Goal: Find specific page/section: Find specific page/section

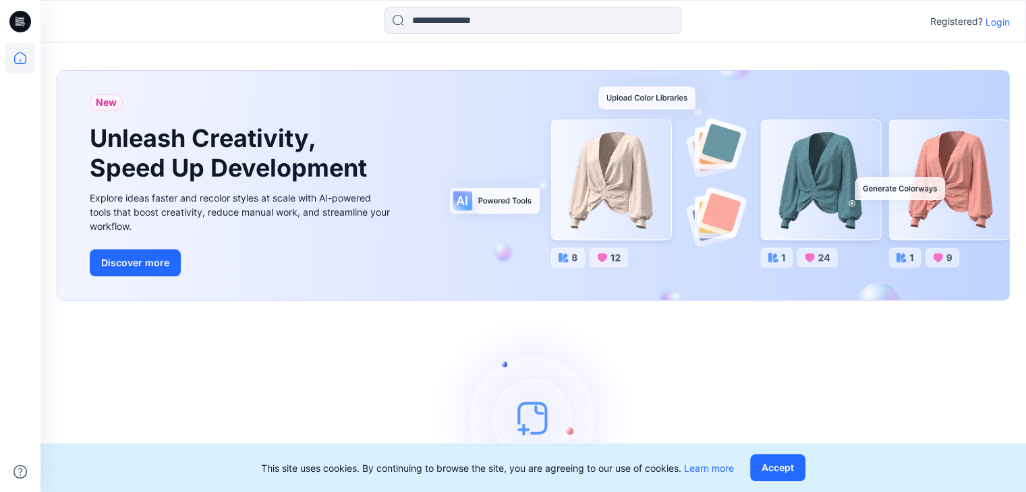
click at [996, 20] on p "Login" at bounding box center [998, 22] width 24 height 14
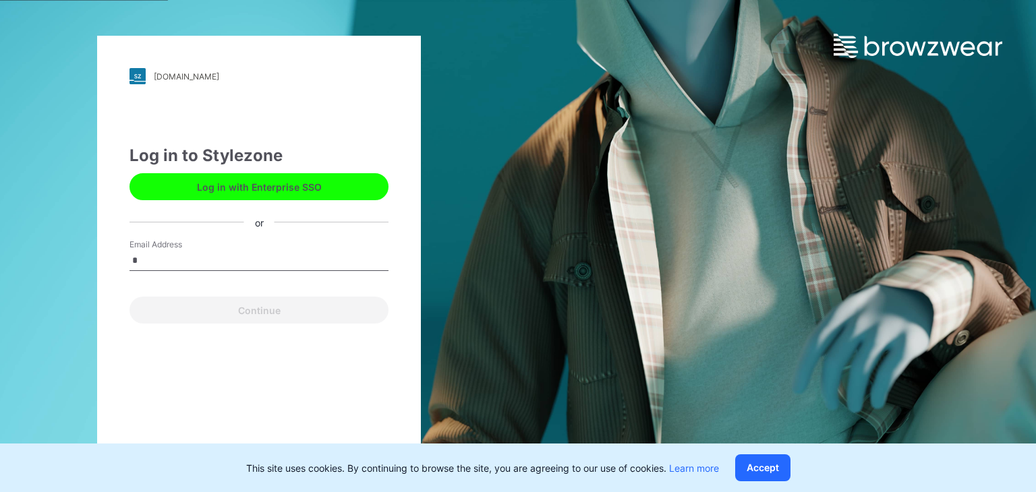
type input "**********"
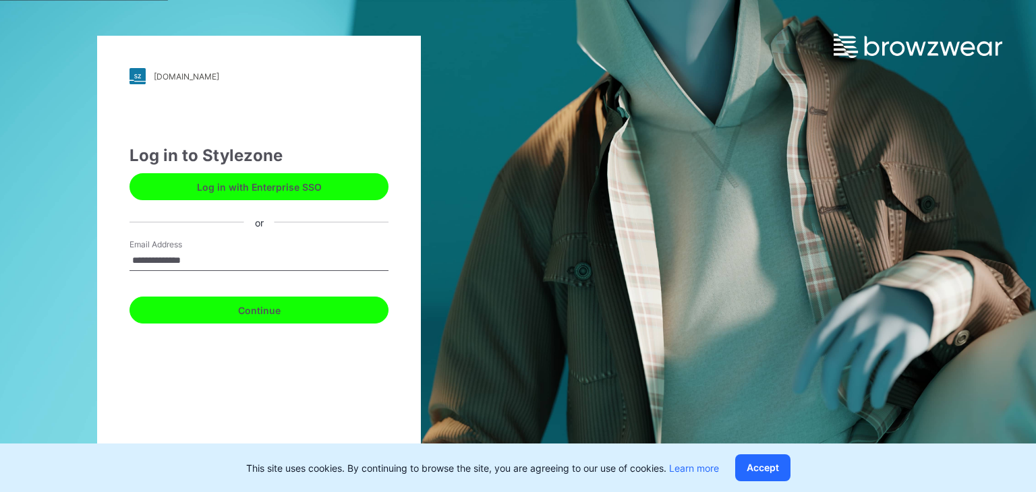
click at [285, 311] on button "Continue" at bounding box center [259, 310] width 259 height 27
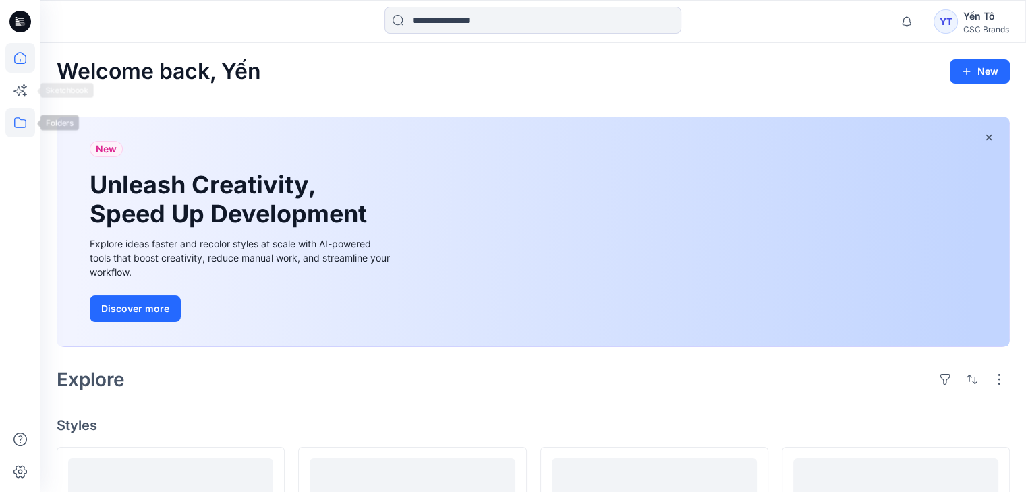
click at [24, 128] on icon at bounding box center [20, 123] width 30 height 30
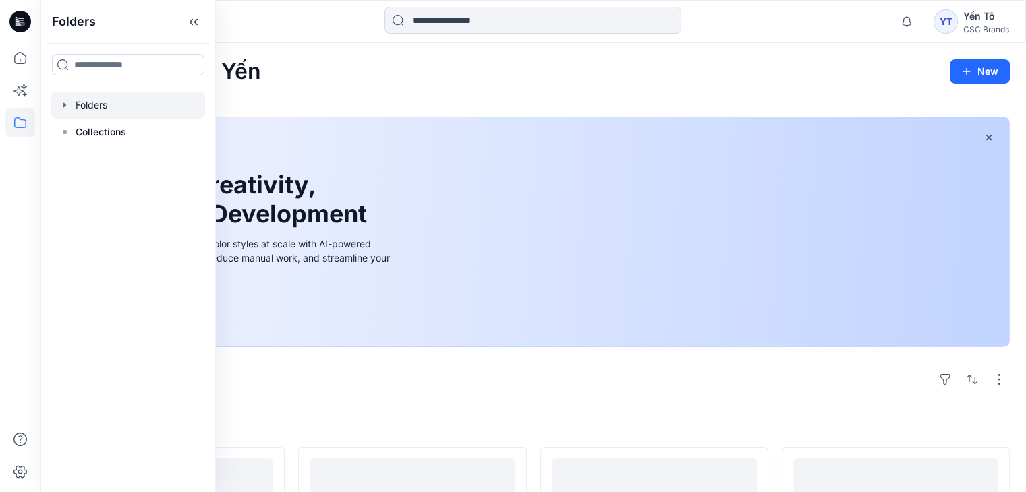
click at [86, 109] on div at bounding box center [128, 105] width 154 height 27
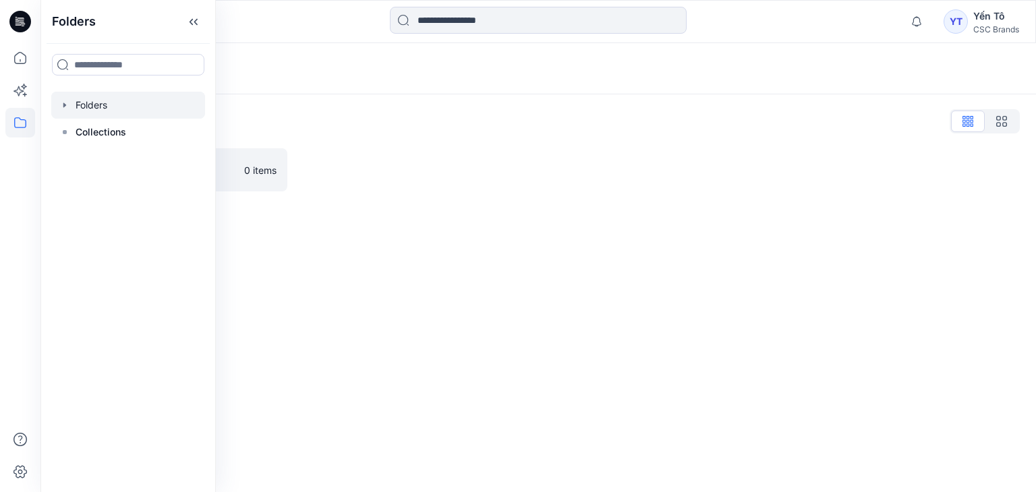
click at [311, 276] on div "Folders Folders List FGV_TNG 0 items" at bounding box center [538, 267] width 996 height 449
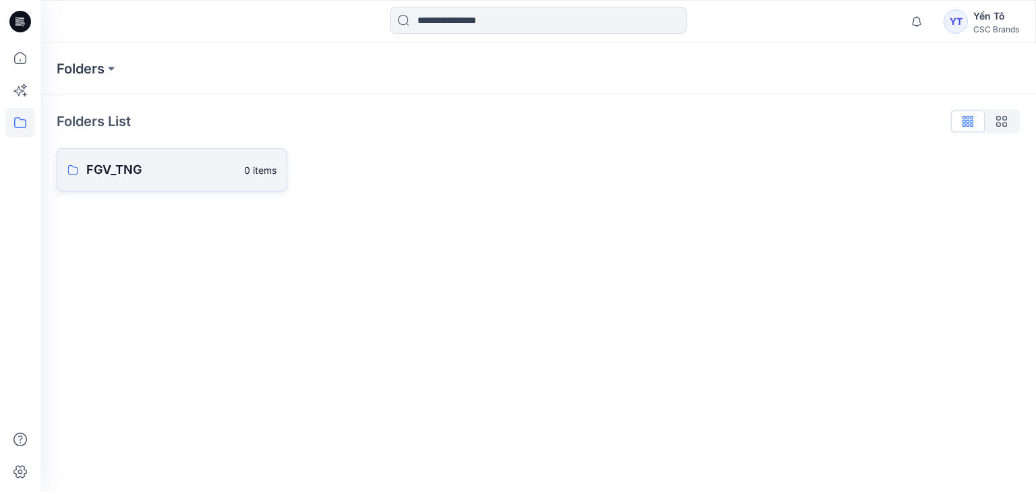
click at [117, 169] on p "FGV_TNG" at bounding box center [161, 170] width 150 height 19
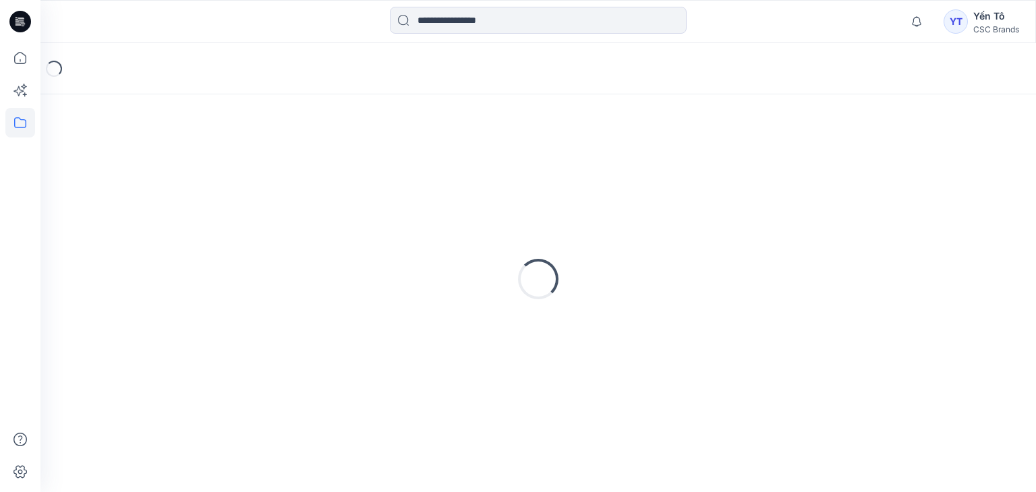
click at [117, 169] on div "Loading..." at bounding box center [538, 279] width 963 height 337
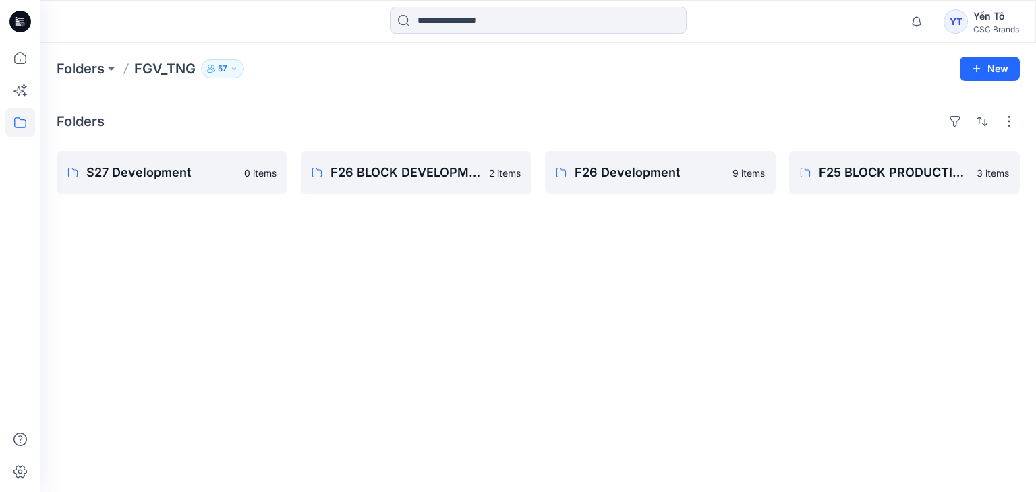
click at [620, 365] on div "Folders S27 Development 0 items F26 BLOCK DEVELOPMENT 2 items F26 Development 9…" at bounding box center [538, 293] width 996 height 398
click at [645, 176] on p "F26 Development" at bounding box center [659, 172] width 169 height 19
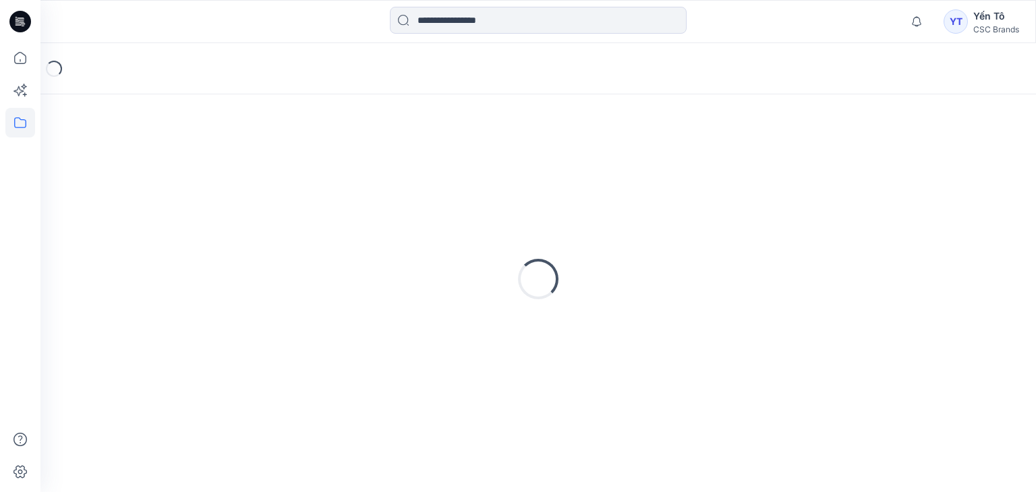
click at [645, 176] on div "Loading..." at bounding box center [538, 279] width 963 height 337
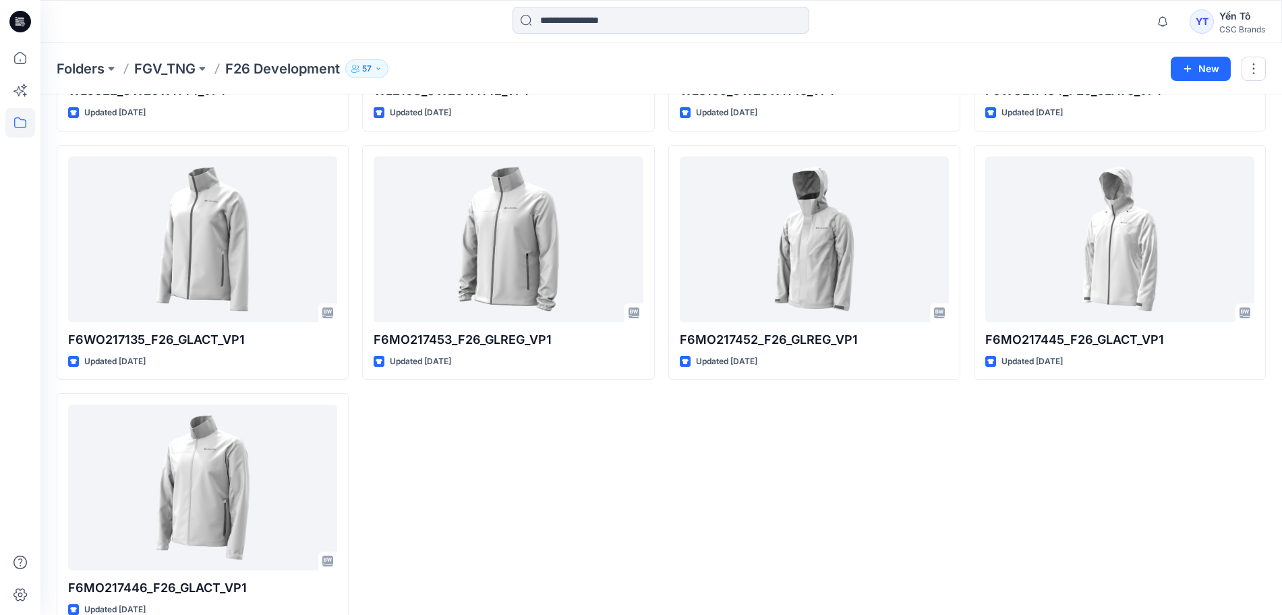
scroll to position [285, 0]
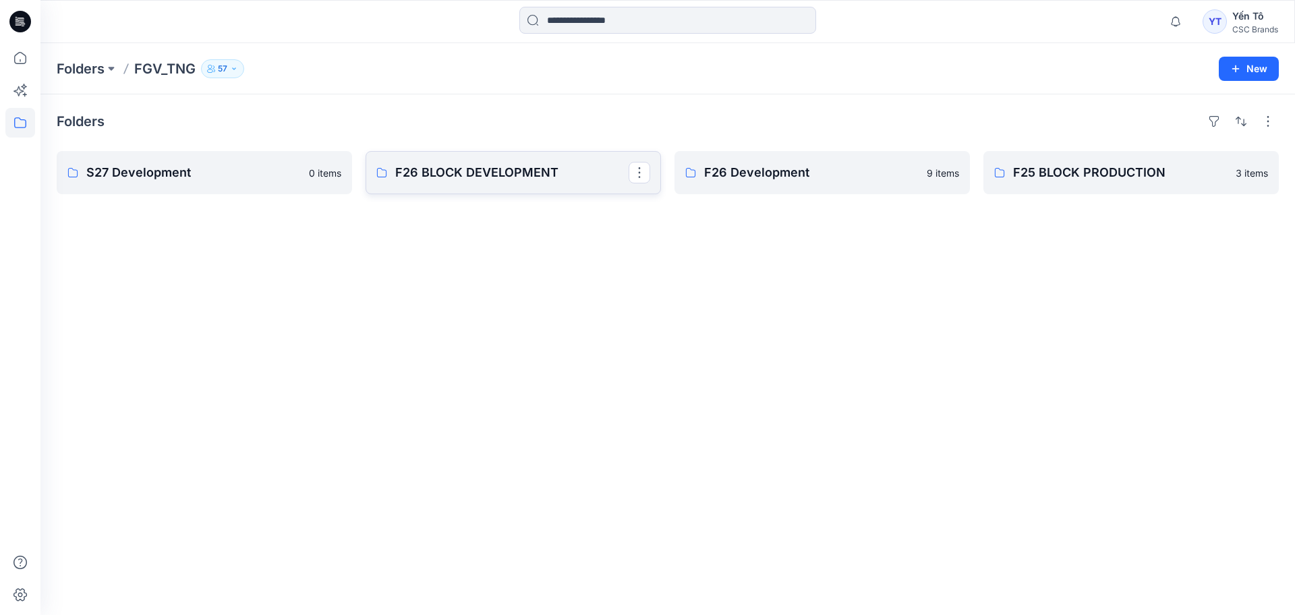
click at [485, 177] on p "F26 BLOCK DEVELOPMENT" at bounding box center [511, 172] width 233 height 19
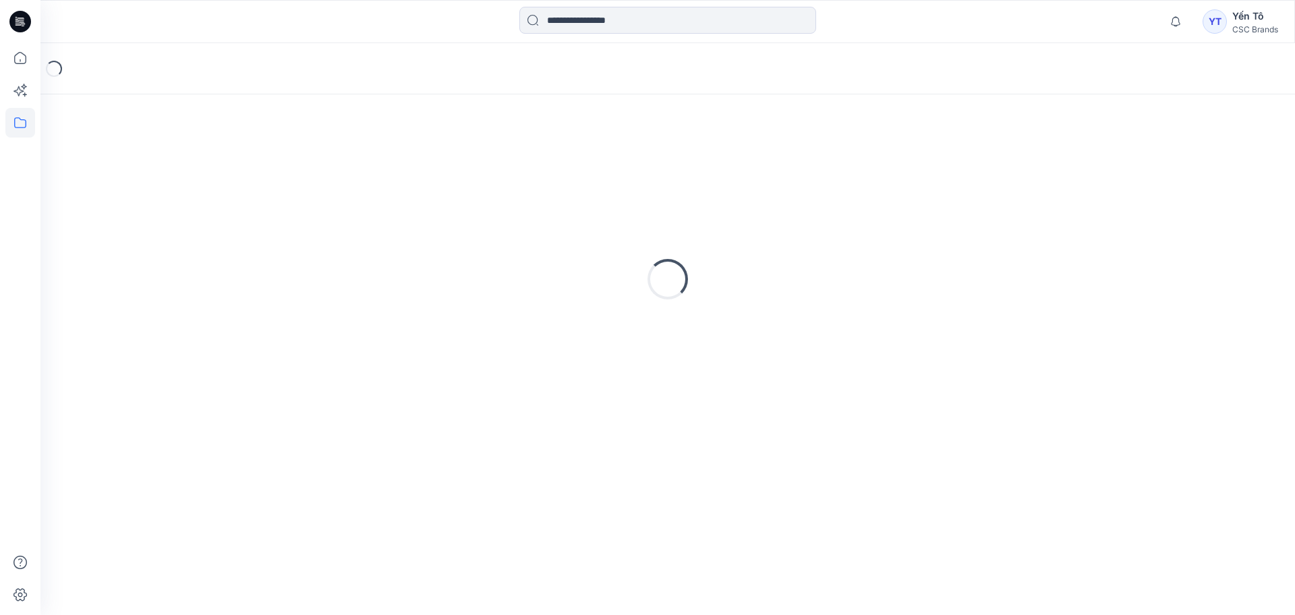
click at [485, 177] on div "Loading..." at bounding box center [668, 279] width 1222 height 337
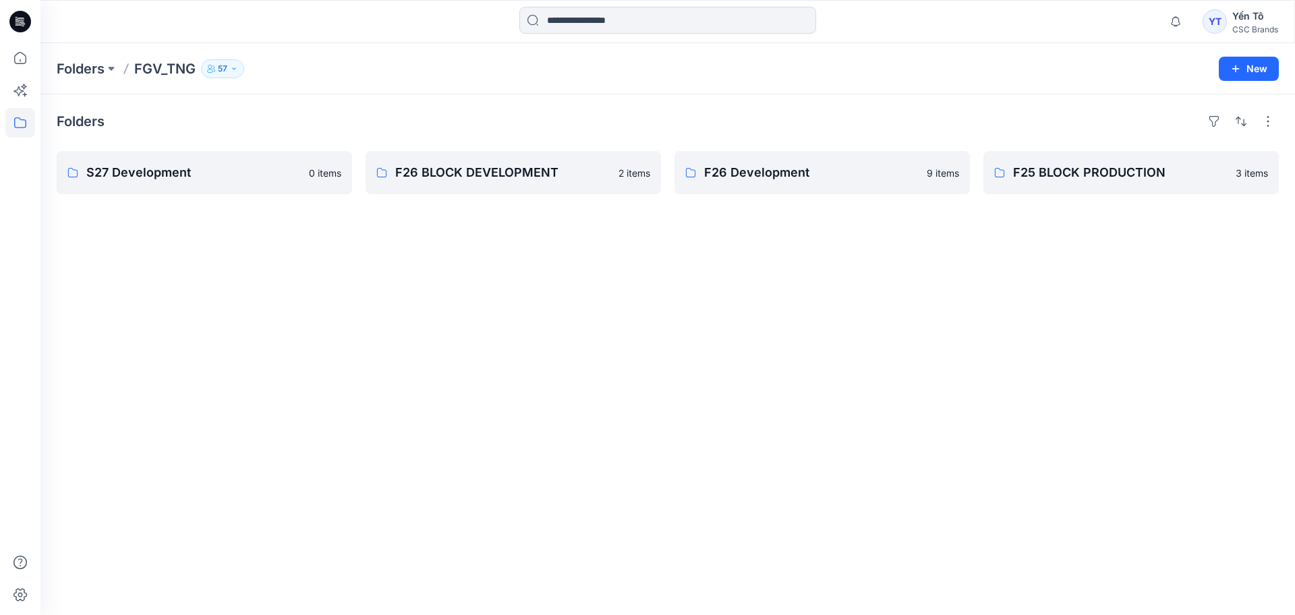
click at [982, 380] on div "Folders S27 Development 0 items F26 BLOCK DEVELOPMENT 2 items F26 Development 9…" at bounding box center [667, 354] width 1255 height 521
click at [853, 276] on div "Folders S27 Development 0 items F26 BLOCK DEVELOPMENT 2 items F26 Development 9…" at bounding box center [667, 354] width 1255 height 521
click at [766, 183] on link "F26 Development" at bounding box center [822, 172] width 295 height 43
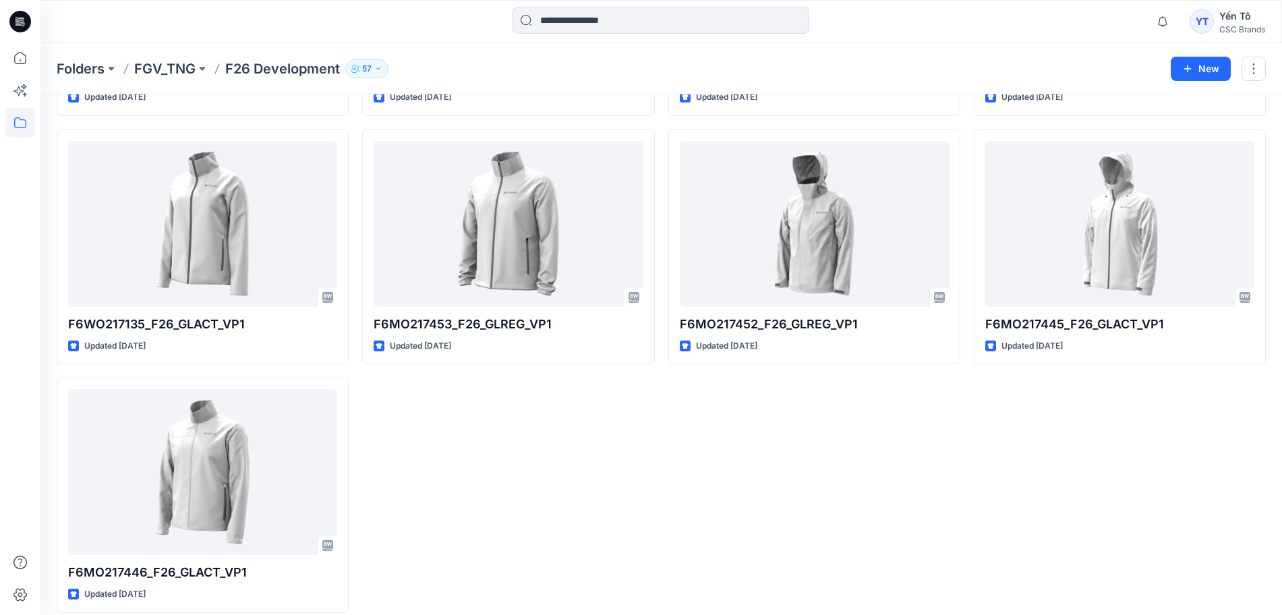
scroll to position [285, 0]
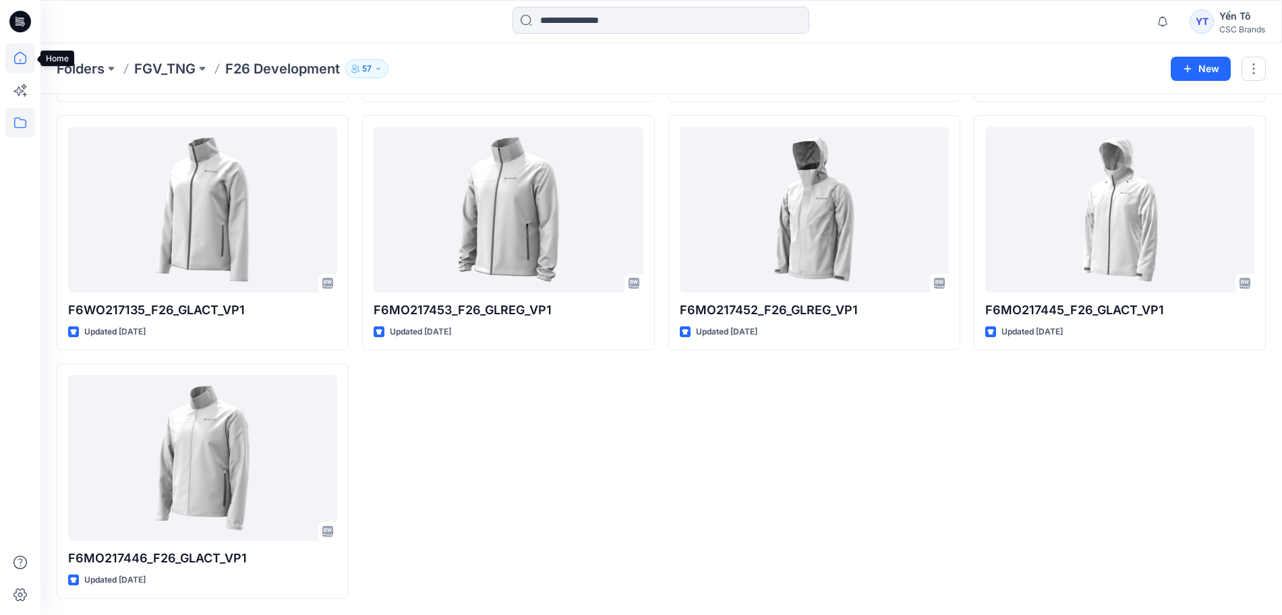
click at [16, 56] on icon at bounding box center [20, 58] width 30 height 30
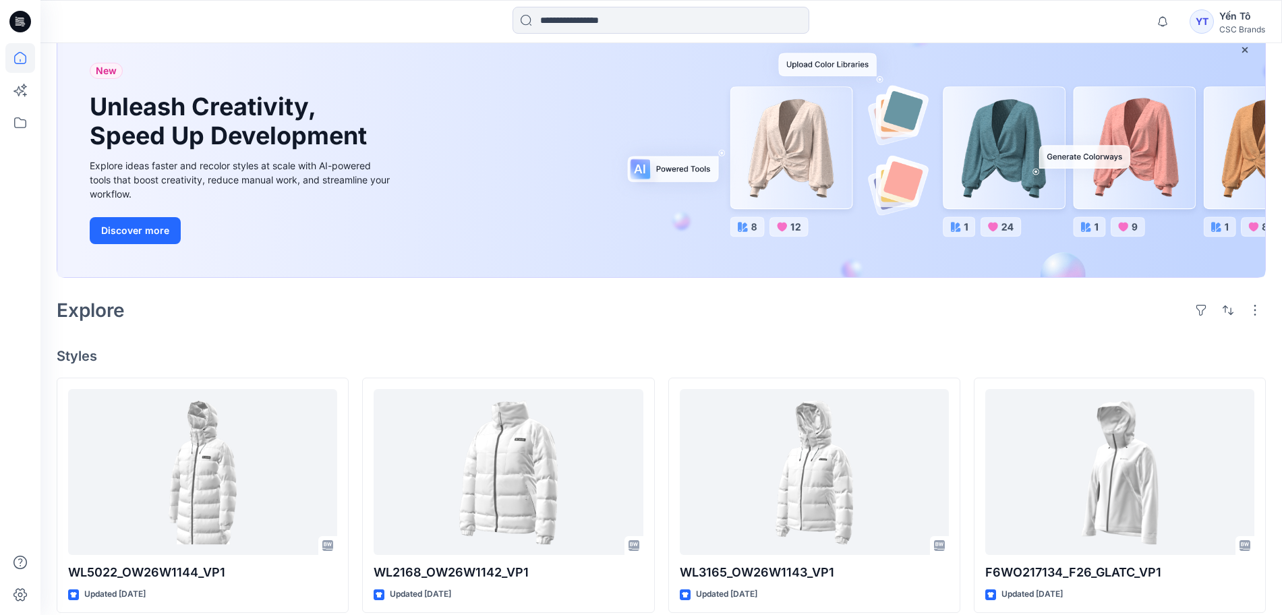
scroll to position [57, 0]
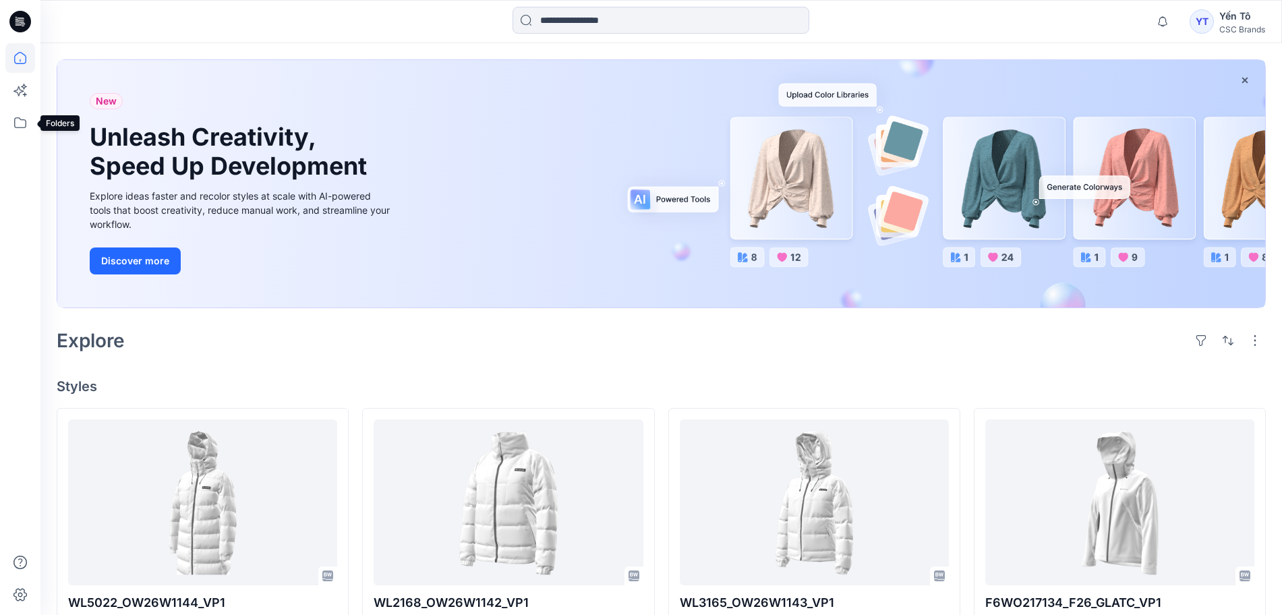
drag, startPoint x: 17, startPoint y: 121, endPoint x: 40, endPoint y: 136, distance: 27.3
click at [18, 121] on icon at bounding box center [20, 123] width 30 height 30
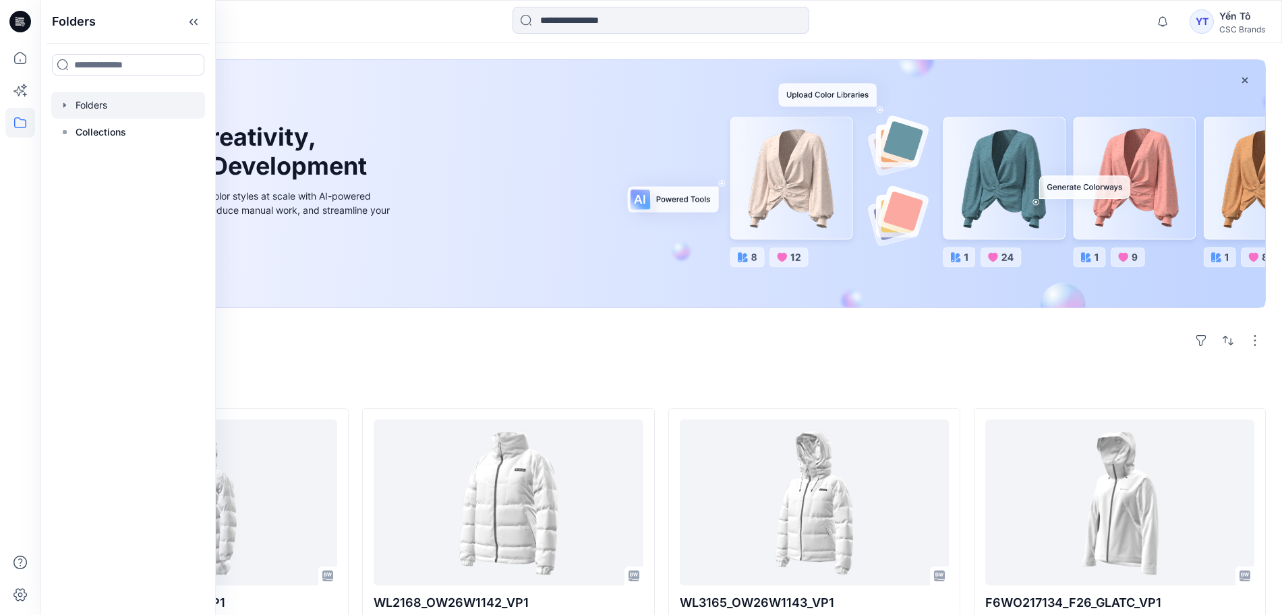
click at [93, 97] on div at bounding box center [128, 105] width 154 height 27
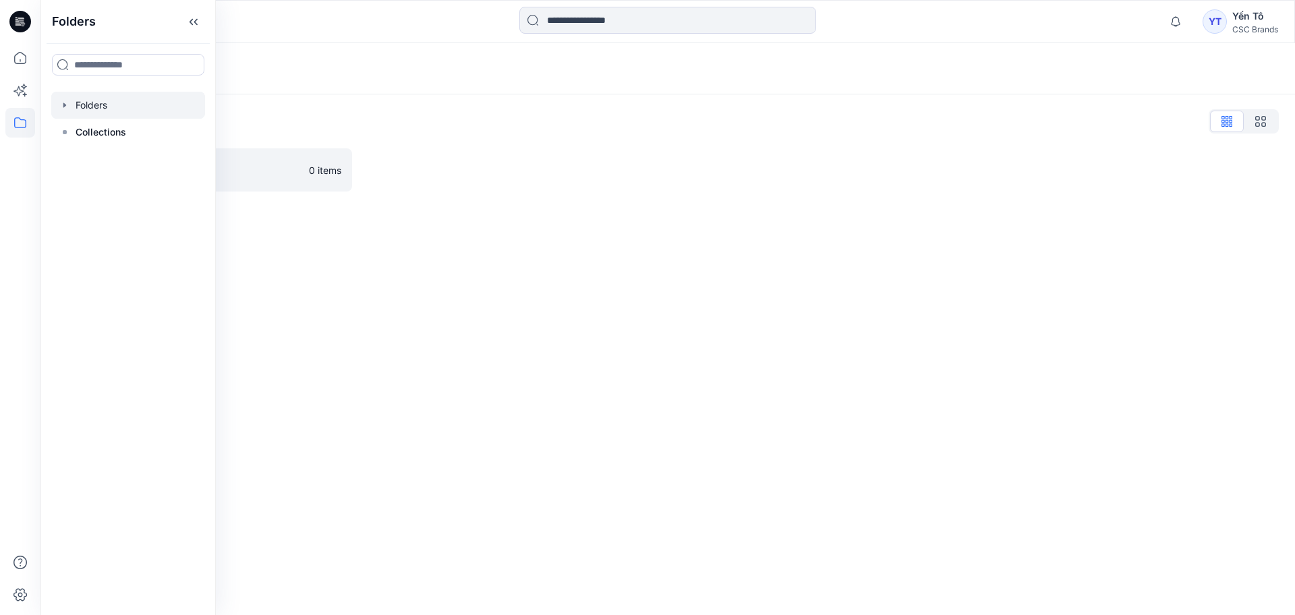
drag, startPoint x: 787, startPoint y: 484, endPoint x: 412, endPoint y: 329, distance: 405.9
click at [787, 482] on div "Folders Folders List FGV_TNG 0 items" at bounding box center [667, 329] width 1255 height 572
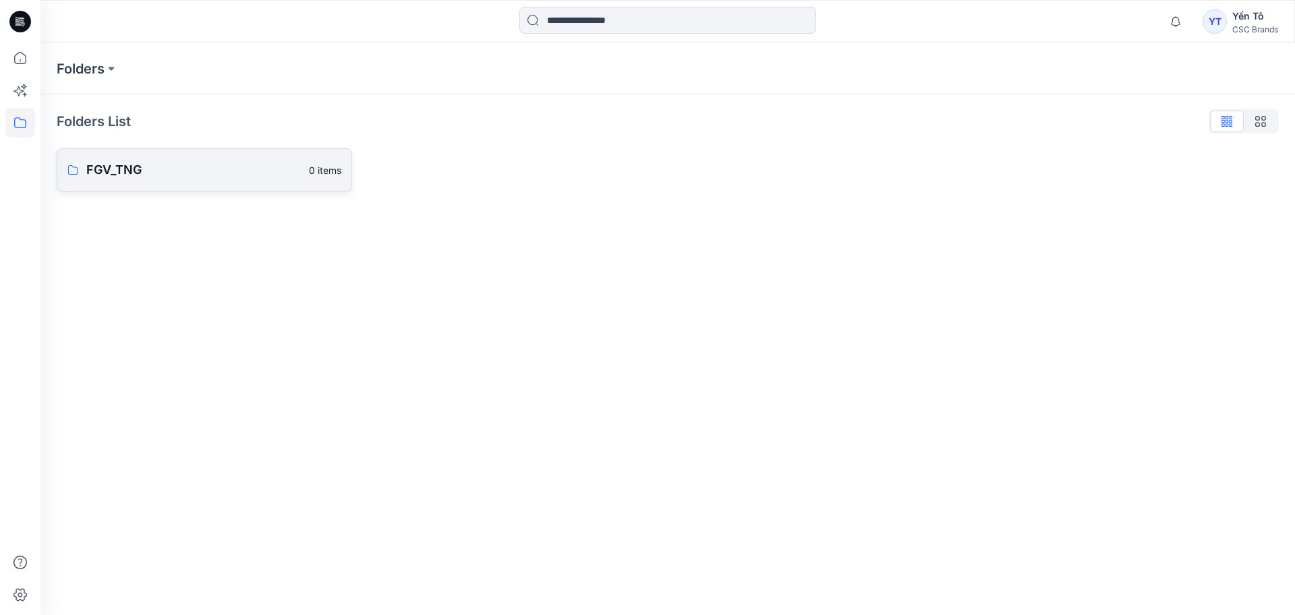
click at [239, 168] on p "FGV_TNG" at bounding box center [193, 170] width 215 height 19
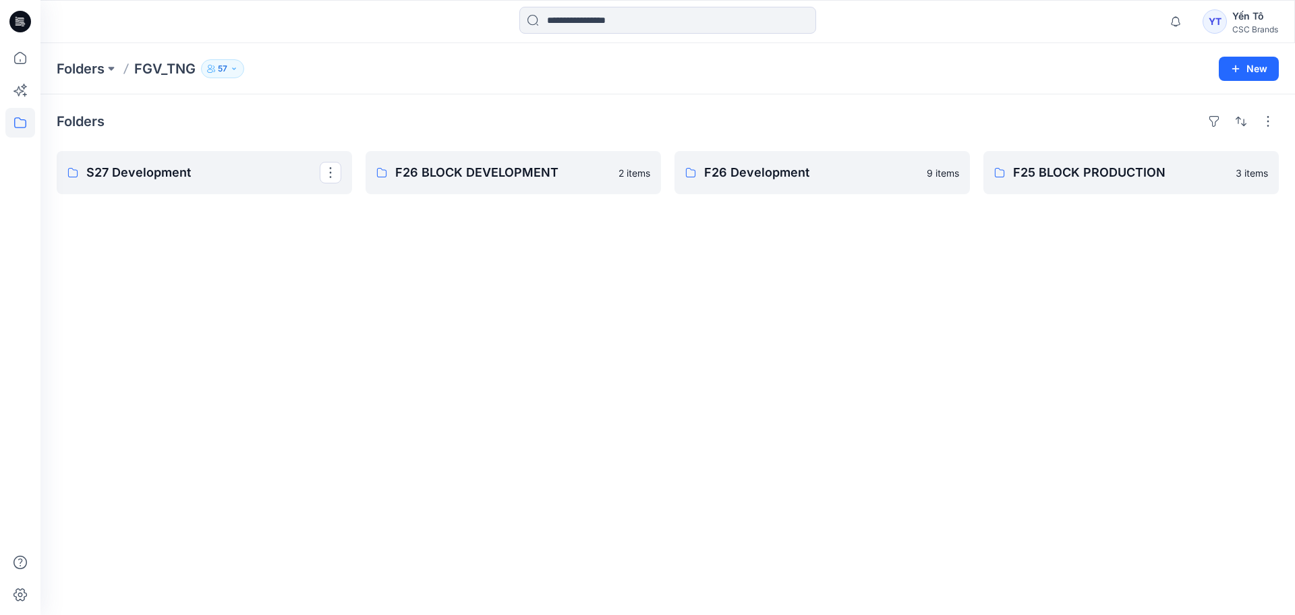
click at [239, 168] on p "S27 Development" at bounding box center [202, 172] width 233 height 19
